Goal: Task Accomplishment & Management: Manage account settings

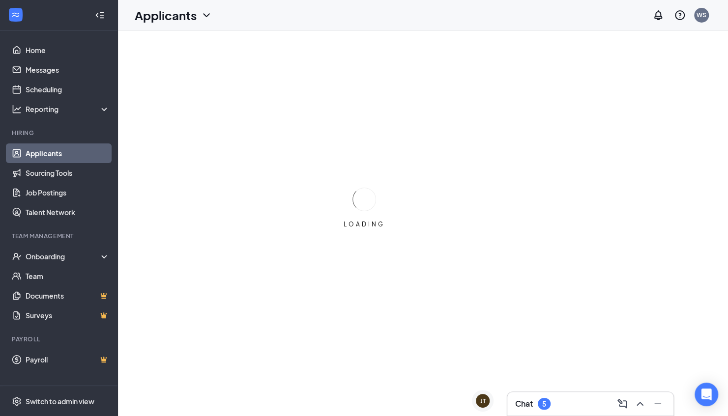
click at [577, 403] on div "Chat 5" at bounding box center [590, 404] width 150 height 16
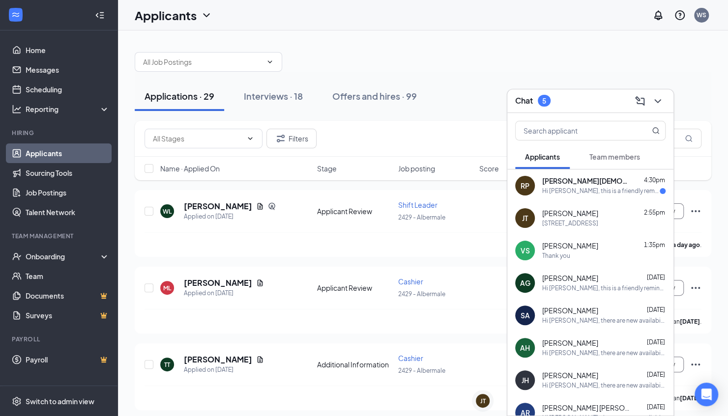
click at [599, 189] on div "Hi [PERSON_NAME], this is a friendly reminder. Your Phone Interview with Wingst…" at bounding box center [600, 191] width 117 height 8
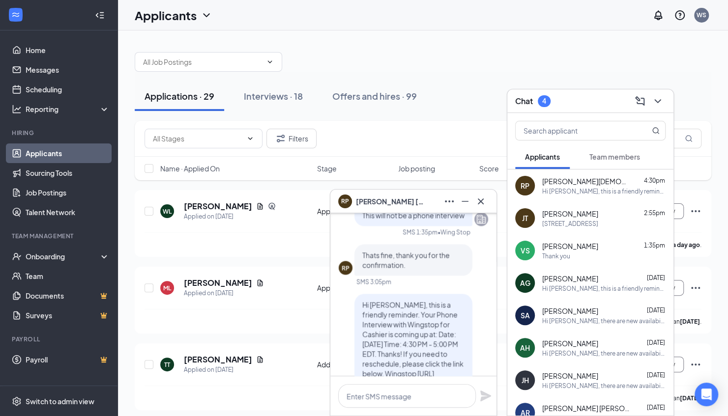
scroll to position [-79, 0]
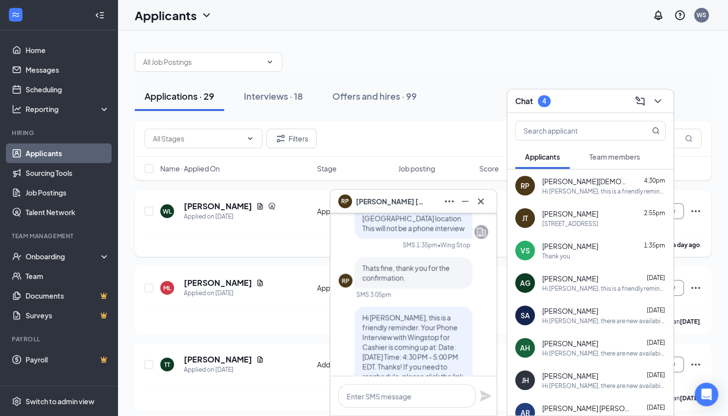
click at [496, 220] on div "WL [PERSON_NAME] Applied on [DATE] Applicant Review Shift Leader 2429 - Alberma…" at bounding box center [422, 216] width 557 height 32
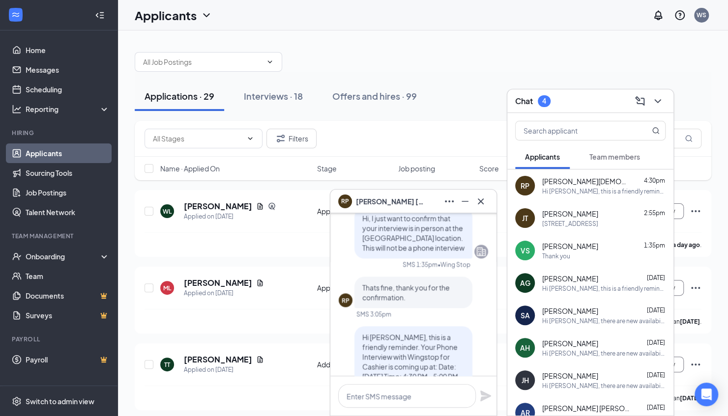
scroll to position [-124, 0]
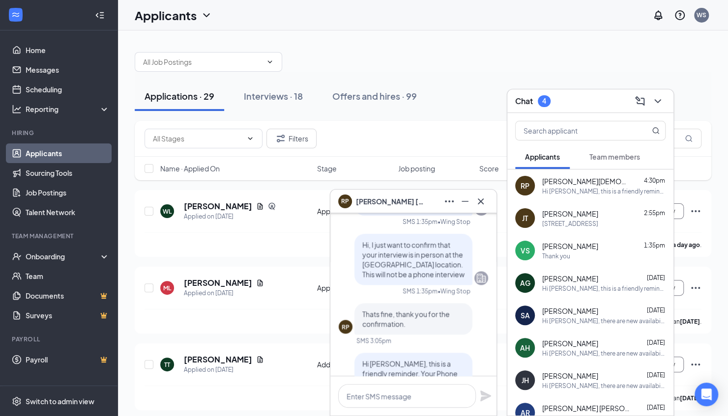
click at [294, 91] on div "Interviews · 18" at bounding box center [273, 96] width 59 height 12
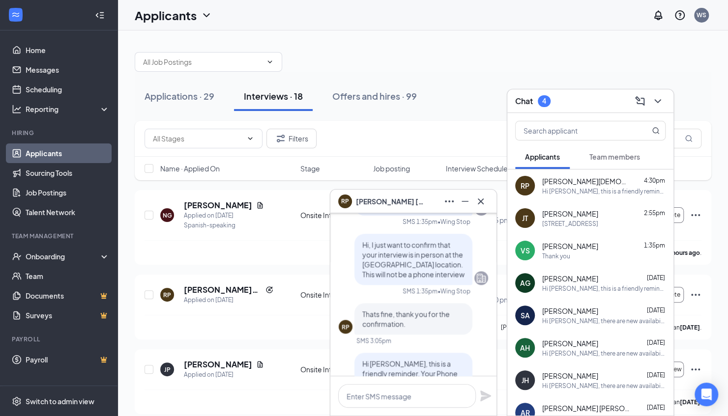
click at [194, 111] on div "Applications · 29 Interviews · 18 Offers and hires · 99" at bounding box center [423, 96] width 576 height 49
click at [171, 95] on div "Applications · 29" at bounding box center [179, 96] width 70 height 12
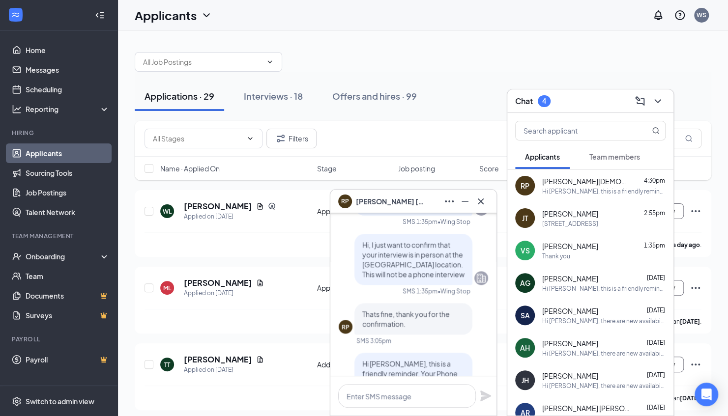
click at [599, 105] on div "Chat 4" at bounding box center [590, 100] width 150 height 15
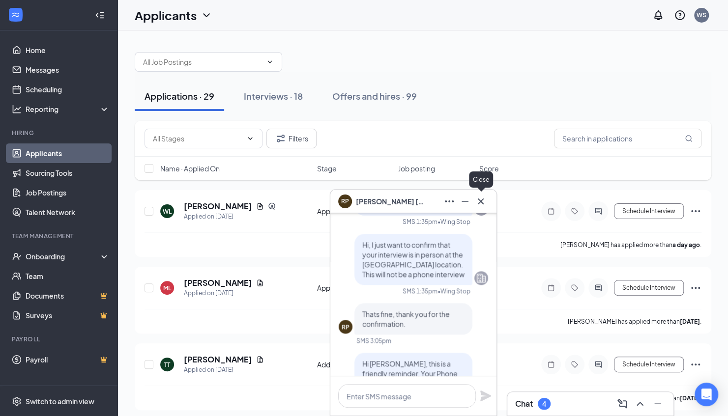
click at [481, 202] on icon "Cross" at bounding box center [481, 201] width 6 height 6
